Goal: Information Seeking & Learning: Learn about a topic

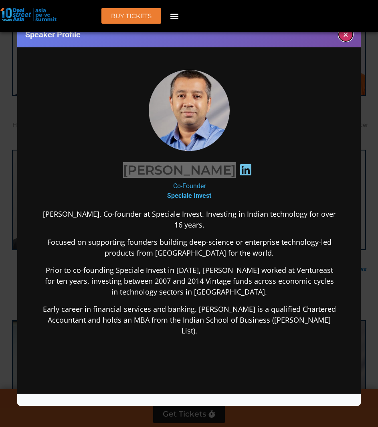
click at [344, 33] on button "×" at bounding box center [346, 34] width 14 height 14
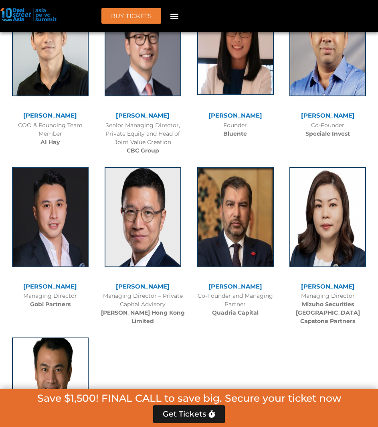
scroll to position [5292, 0]
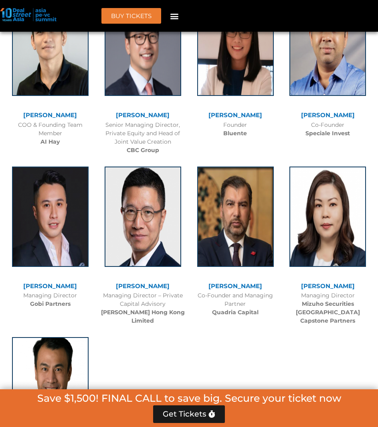
drag, startPoint x: 250, startPoint y: 269, endPoint x: 186, endPoint y: 358, distance: 110.4
click at [329, 282] on link "[PERSON_NAME]" at bounding box center [328, 286] width 54 height 8
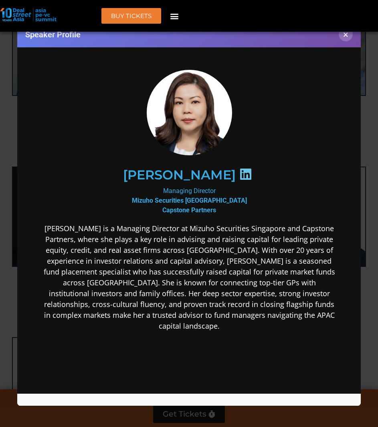
scroll to position [0, 0]
click at [239, 170] on icon at bounding box center [245, 174] width 13 height 13
click at [349, 37] on button "×" at bounding box center [346, 34] width 14 height 14
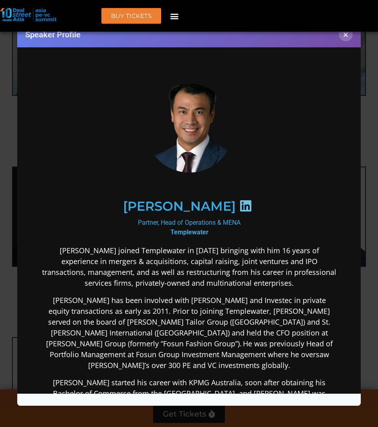
click at [198, 205] on h2 "[PERSON_NAME]" at bounding box center [179, 206] width 113 height 13
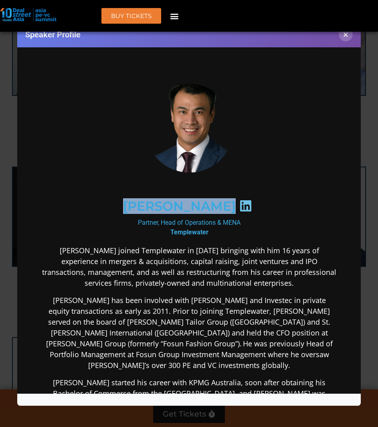
click at [198, 205] on h2 "[PERSON_NAME]" at bounding box center [179, 206] width 113 height 13
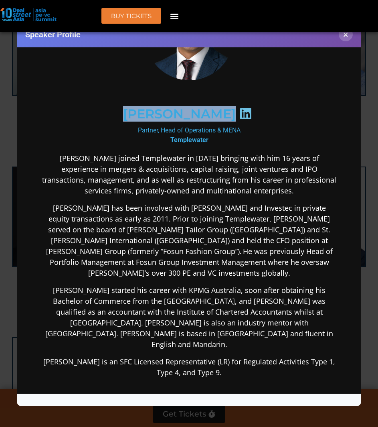
scroll to position [93, 0]
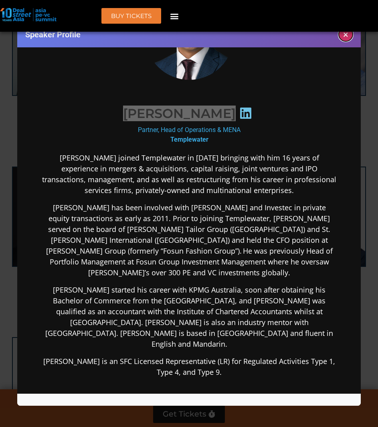
click at [343, 38] on button "×" at bounding box center [346, 34] width 14 height 14
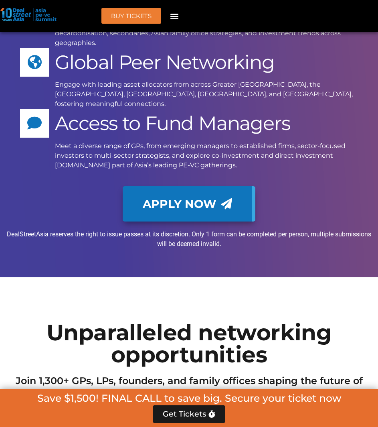
scroll to position [2587, 0]
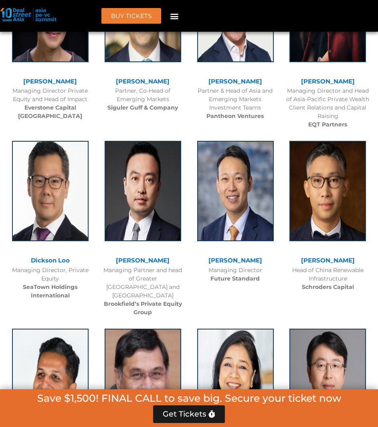
click at [225, 256] on link "[PERSON_NAME]" at bounding box center [236, 260] width 54 height 8
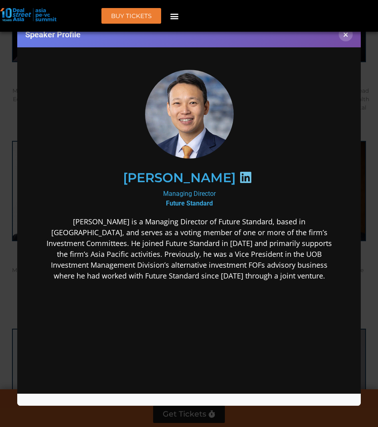
scroll to position [0, 0]
click at [239, 179] on icon at bounding box center [245, 177] width 13 height 13
click at [347, 37] on button "×" at bounding box center [346, 34] width 14 height 14
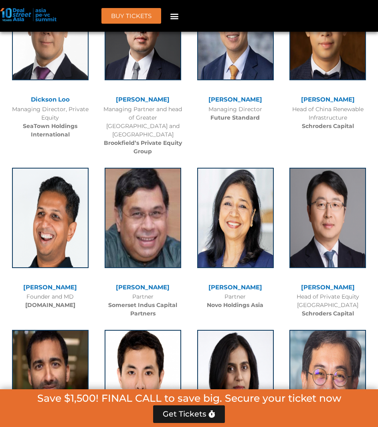
scroll to position [2083, 0]
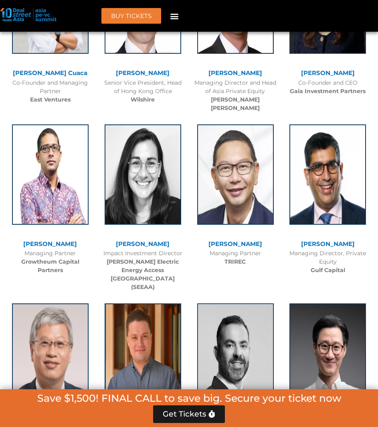
click at [147, 240] on link "[PERSON_NAME]" at bounding box center [143, 244] width 54 height 8
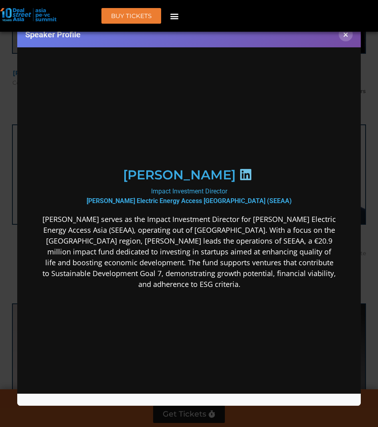
scroll to position [0, 0]
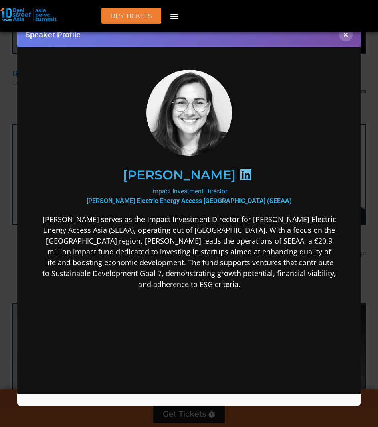
click at [239, 169] on icon at bounding box center [245, 174] width 13 height 13
